Goal: Navigation & Orientation: Find specific page/section

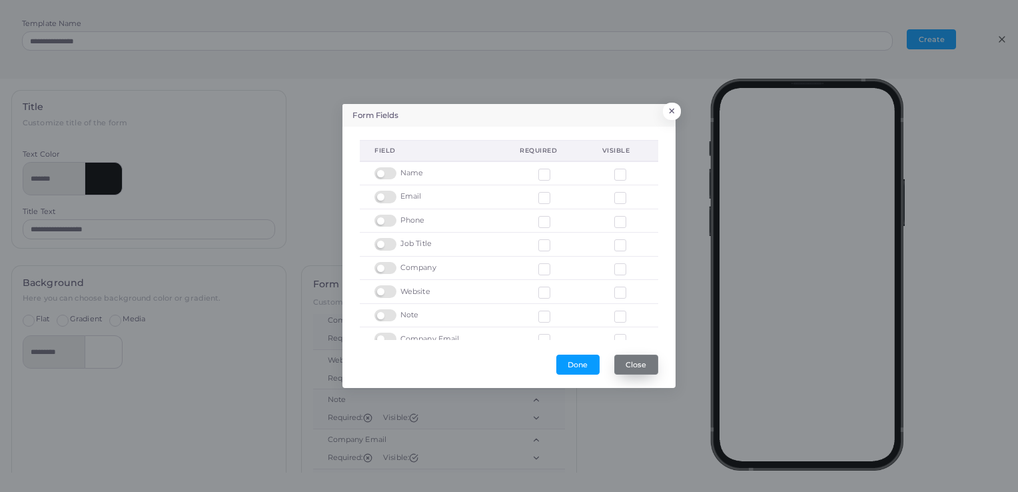
click at [627, 363] on button "Close" at bounding box center [637, 365] width 44 height 20
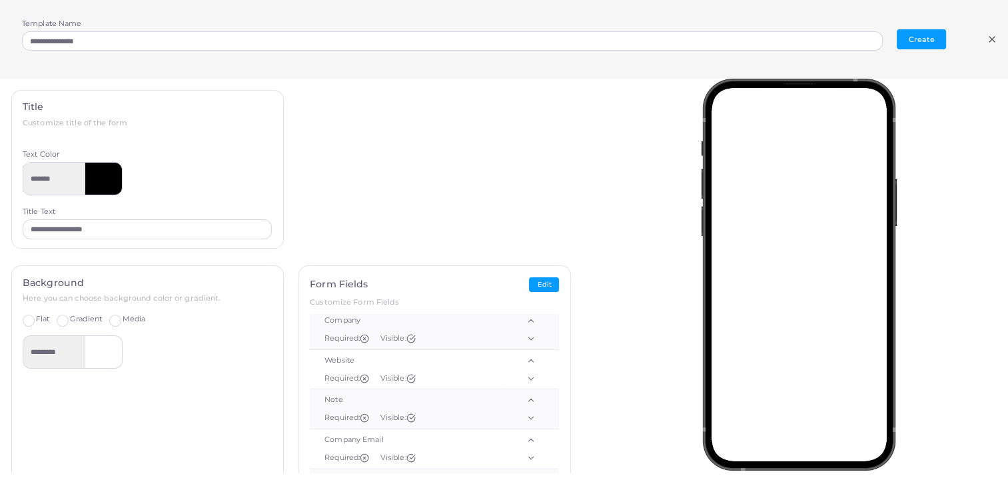
click at [988, 44] on icon at bounding box center [992, 39] width 11 height 11
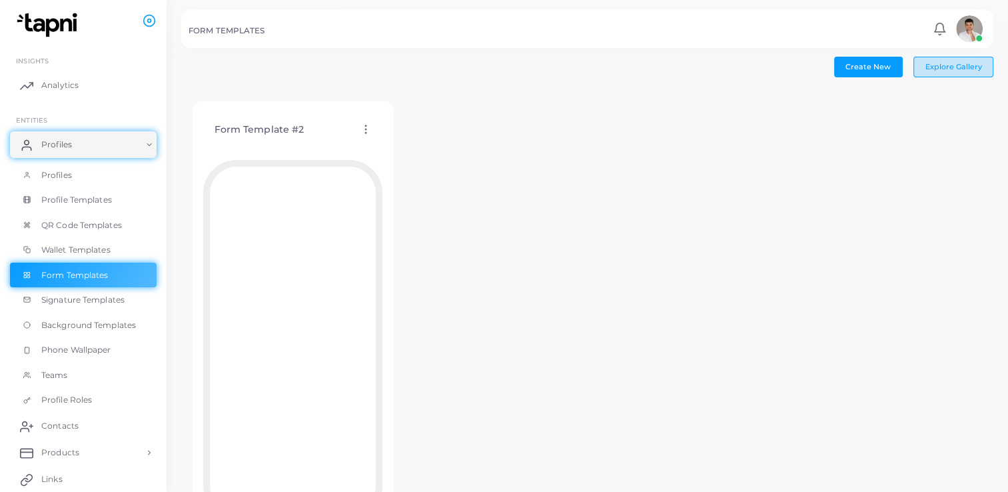
click at [968, 57] on button "Explore Gallery" at bounding box center [954, 67] width 80 height 20
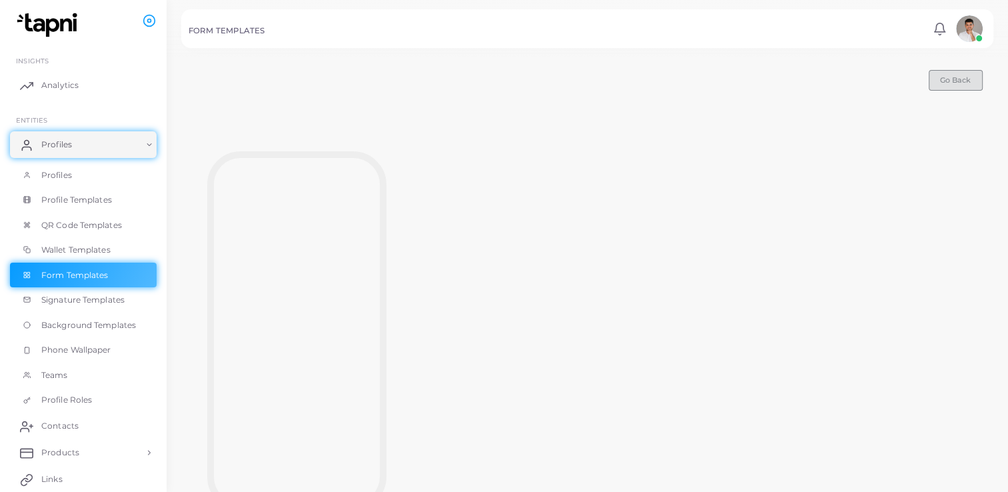
click at [955, 81] on span "Go Back" at bounding box center [955, 79] width 31 height 9
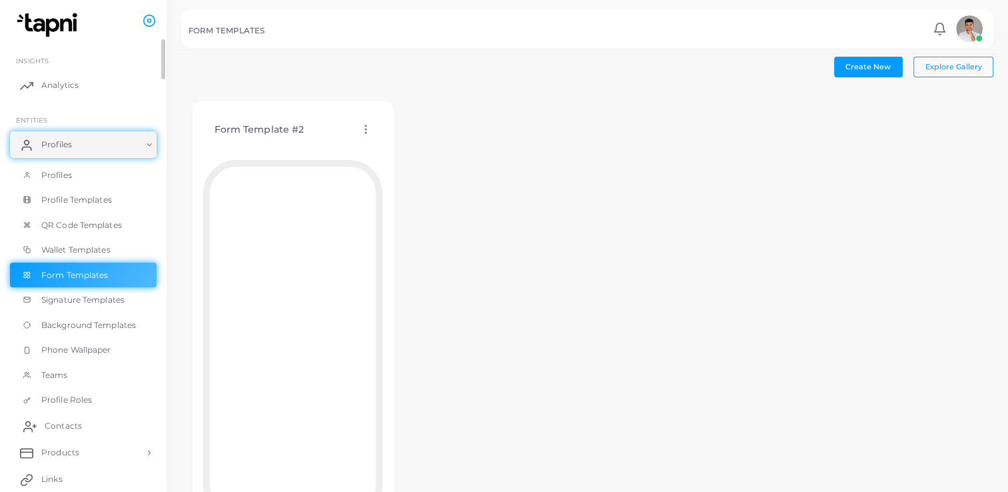
click at [90, 428] on link "Contacts" at bounding box center [83, 426] width 147 height 27
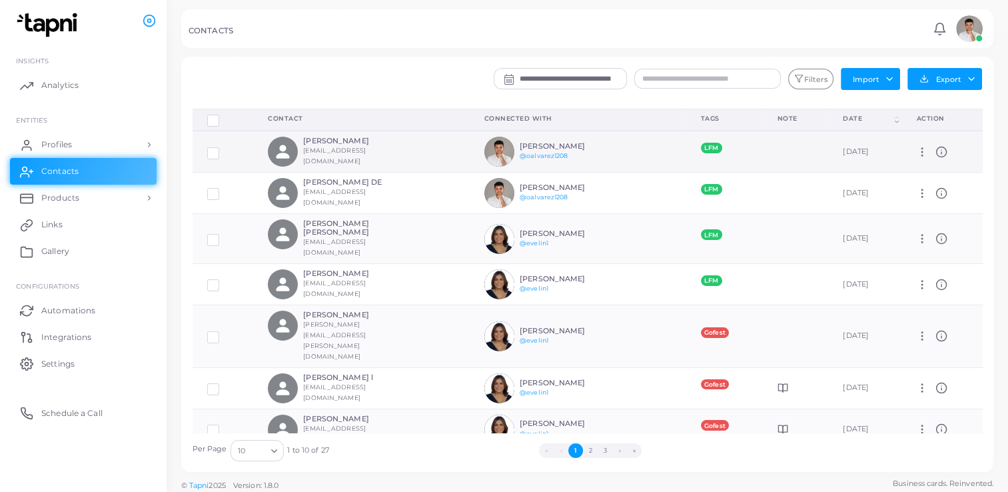
click at [941, 151] on icon at bounding box center [942, 152] width 12 height 12
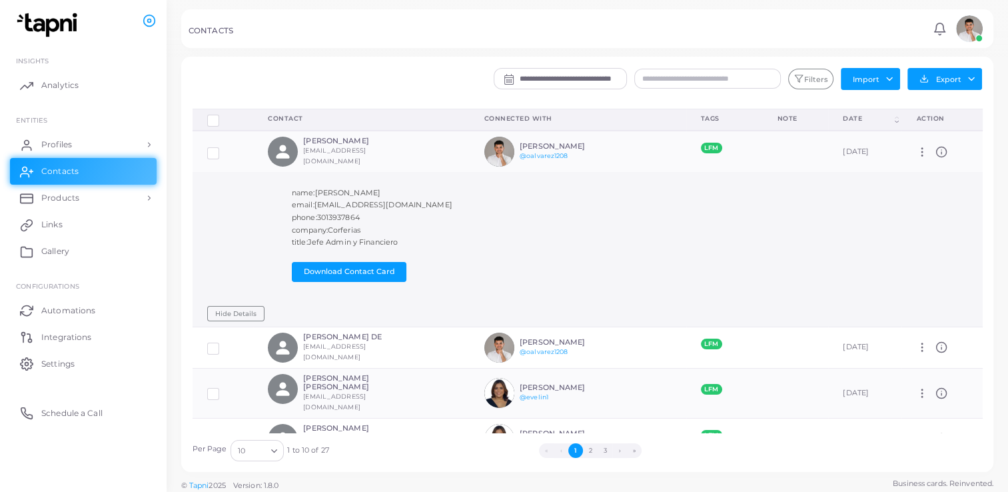
click at [337, 213] on span "3013937864" at bounding box center [338, 217] width 43 height 9
click at [45, 359] on span "Settings" at bounding box center [61, 364] width 33 height 12
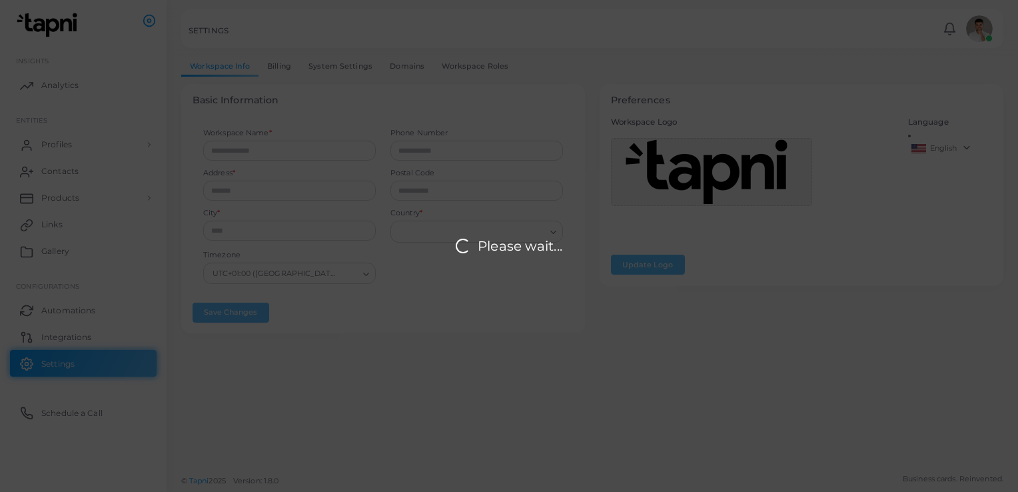
type input "*******"
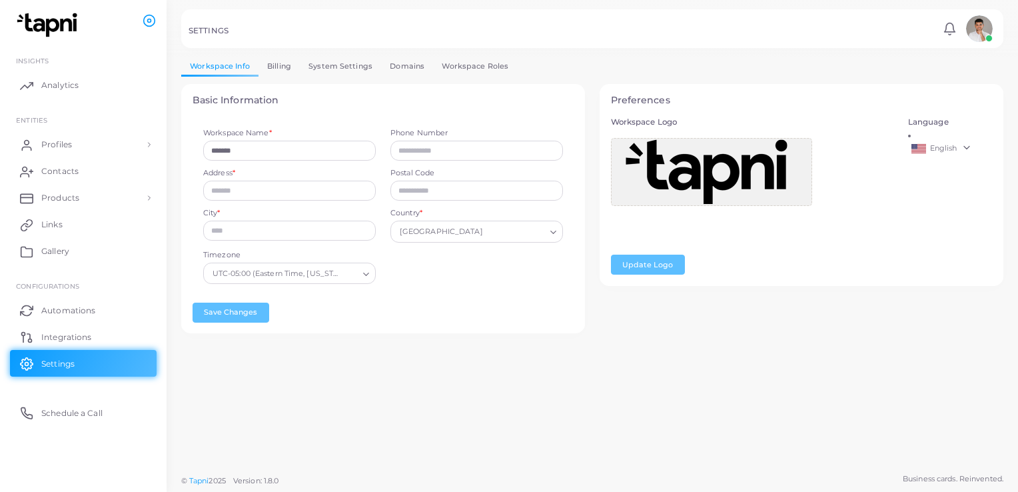
click at [51, 329] on link "Integrations" at bounding box center [83, 336] width 147 height 27
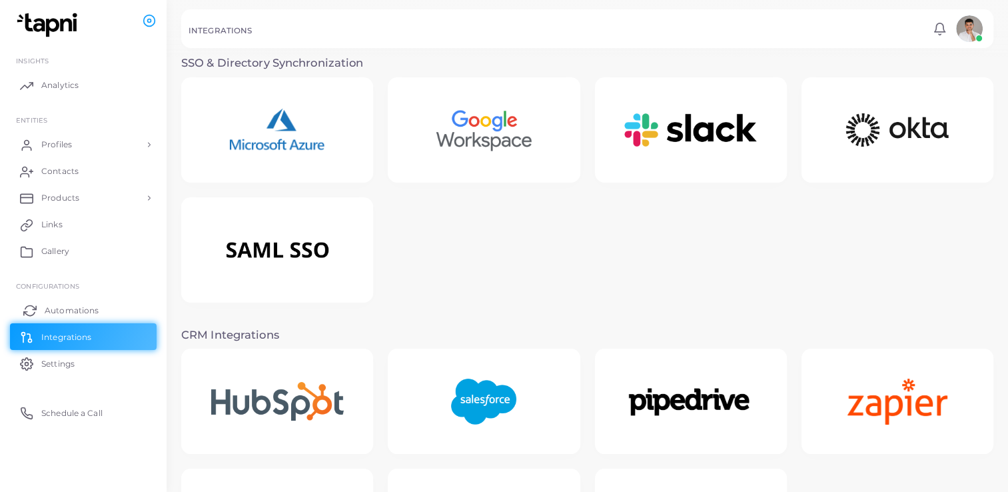
click at [56, 313] on span "Automations" at bounding box center [72, 311] width 54 height 12
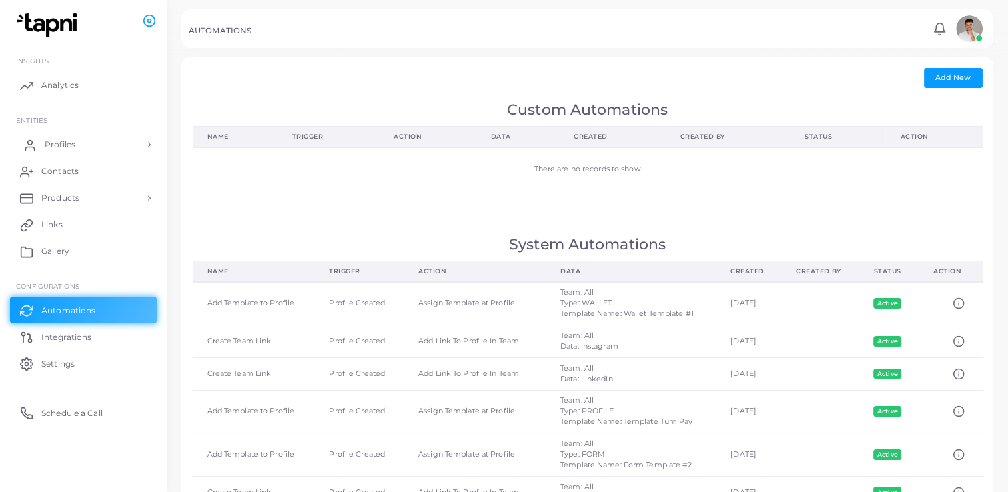
click at [72, 140] on span "Profiles" at bounding box center [60, 145] width 31 height 12
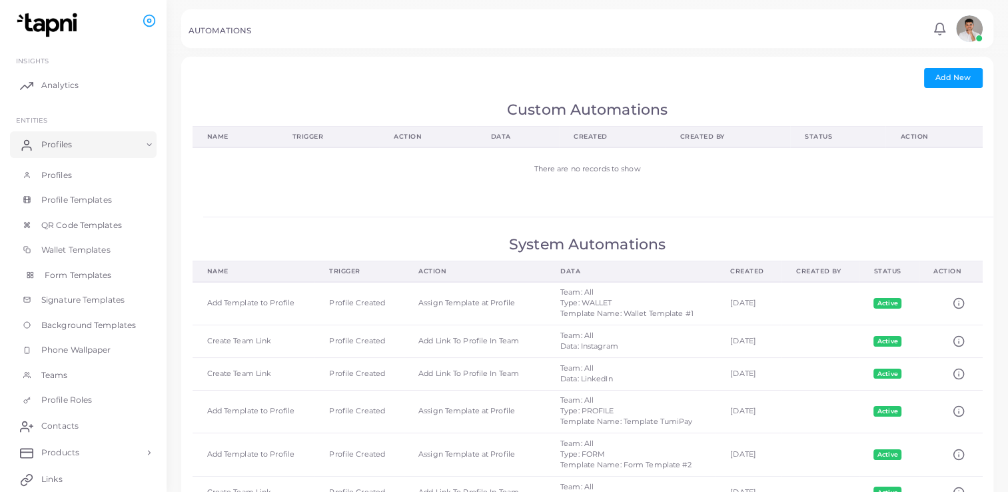
click at [73, 269] on span "Form Templates" at bounding box center [78, 275] width 67 height 12
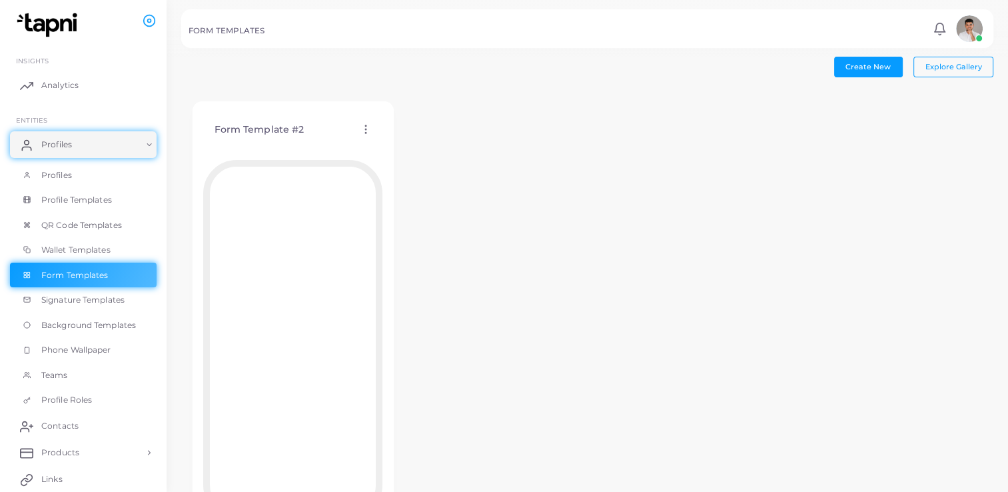
click at [365, 131] on icon at bounding box center [366, 129] width 12 height 12
